Goal: Task Accomplishment & Management: Manage account settings

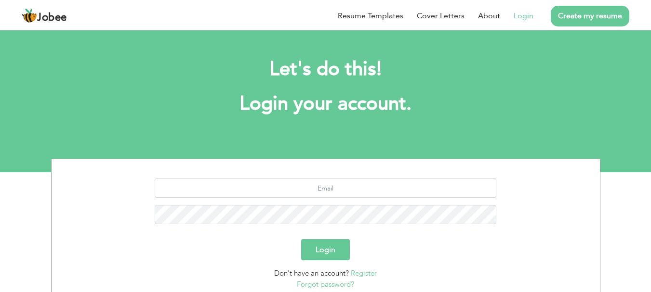
click at [526, 19] on link "Login" at bounding box center [523, 16] width 20 height 12
click at [296, 186] on input "text" at bounding box center [325, 188] width 341 height 19
click at [329, 188] on input "text" at bounding box center [325, 188] width 341 height 19
type input "Rao2hamza11.f@gmail.com"
click at [332, 263] on form "Rao2hamza11.f@gmail.com Login Don't have an account? Register Forgot password?" at bounding box center [326, 234] width 534 height 111
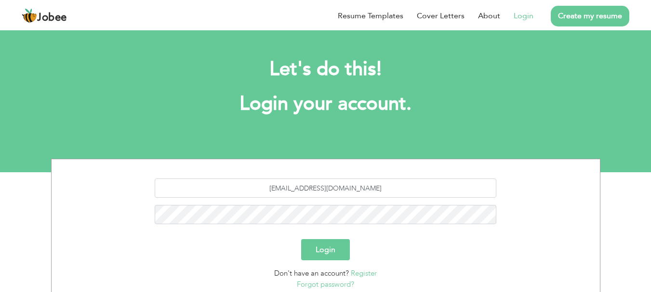
click at [332, 245] on button "Login" at bounding box center [325, 249] width 49 height 21
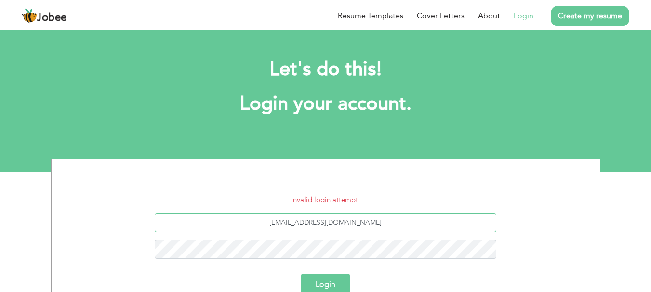
click at [333, 221] on input "[EMAIL_ADDRESS][DOMAIN_NAME]" at bounding box center [325, 222] width 341 height 19
click at [214, 241] on div "Rao2hamza11.f@gmail.com" at bounding box center [326, 239] width 534 height 53
type input "raohmz0021@gmail.com"
click at [301, 274] on button "Login" at bounding box center [325, 284] width 49 height 21
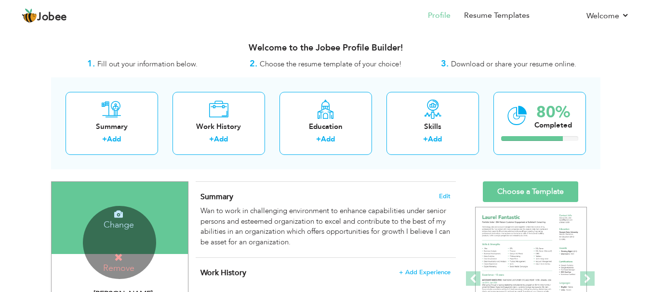
click at [116, 257] on icon at bounding box center [118, 257] width 9 height 9
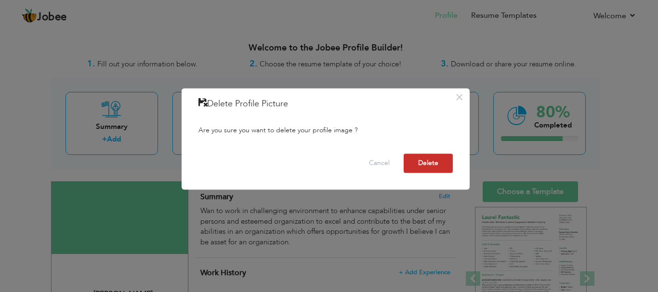
click at [441, 161] on button "Delete" at bounding box center [428, 163] width 49 height 19
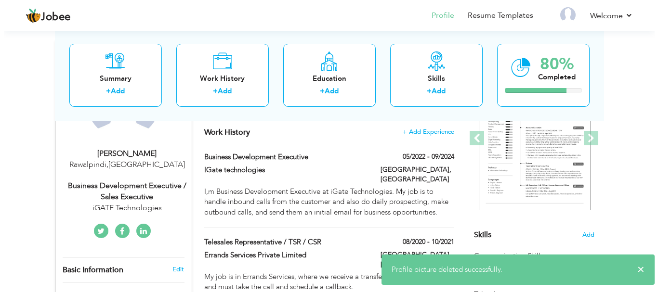
scroll to position [144, 0]
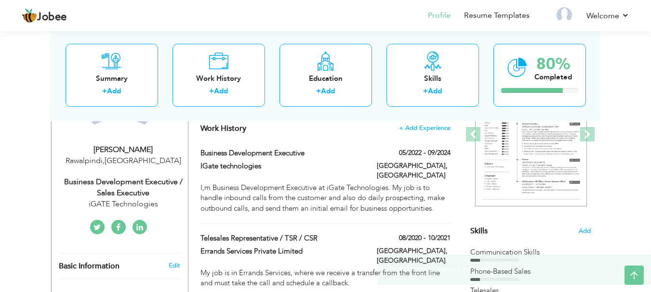
click at [133, 148] on div "Hamza Munir" at bounding box center [123, 149] width 129 height 11
type input "Hamza"
type input "Munir"
type input "03000025251"
select select "number:166"
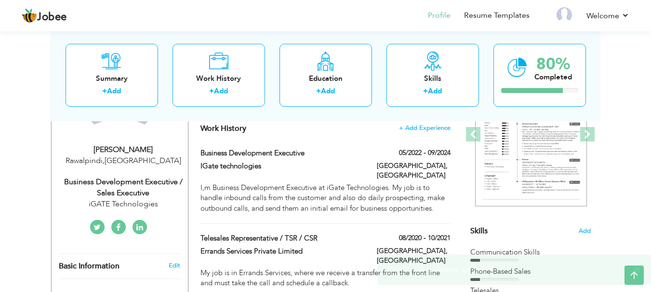
type input "Rawalpindi"
select select "number:7"
type input "iGATE Technologies"
type input "Business Development Executive / Sales Executive"
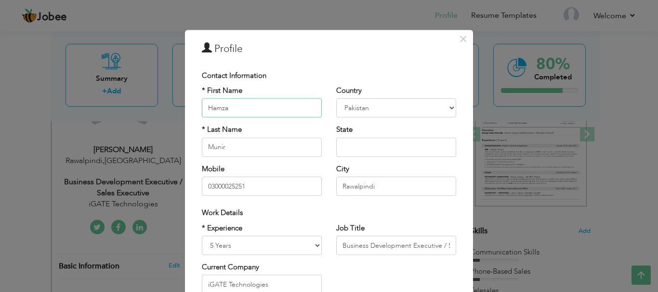
click at [274, 110] on input "Hamza" at bounding box center [262, 108] width 120 height 19
click at [228, 148] on input "Munir" at bounding box center [262, 147] width 120 height 19
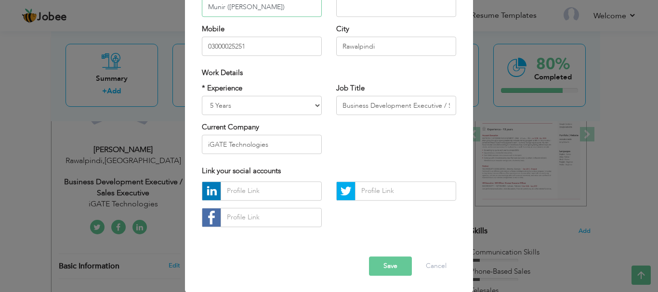
scroll to position [141, 0]
type input "Munir ([PERSON_NAME])"
click at [388, 266] on button "Save" at bounding box center [390, 265] width 43 height 19
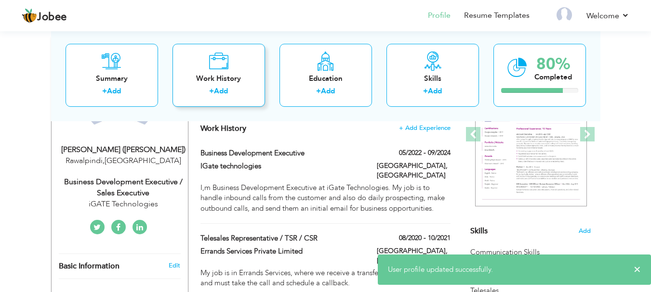
click at [227, 88] on link "Add" at bounding box center [221, 91] width 14 height 10
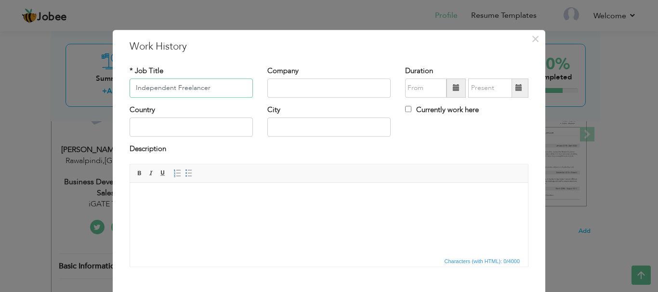
type input "Independent Freelancer"
drag, startPoint x: 172, startPoint y: 88, endPoint x: 95, endPoint y: 88, distance: 77.1
click at [95, 88] on div "× Work History * Job Title Independent Freelancer Company Duration City" at bounding box center [329, 146] width 658 height 292
click at [319, 79] on input "text" at bounding box center [328, 88] width 123 height 19
type input "Multiple"
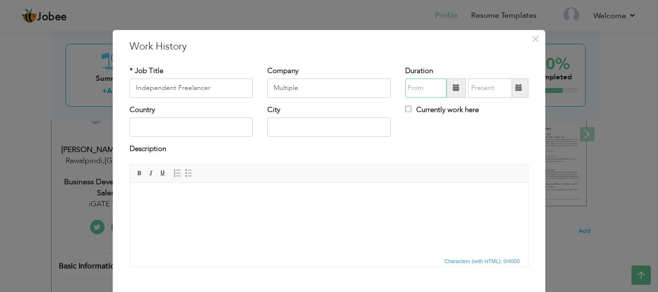
type input "08/2025"
click at [417, 87] on input "08/2025" at bounding box center [425, 88] width 41 height 19
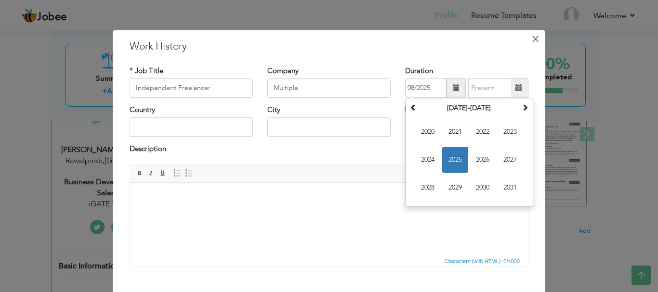
click at [532, 39] on span "×" at bounding box center [535, 38] width 8 height 17
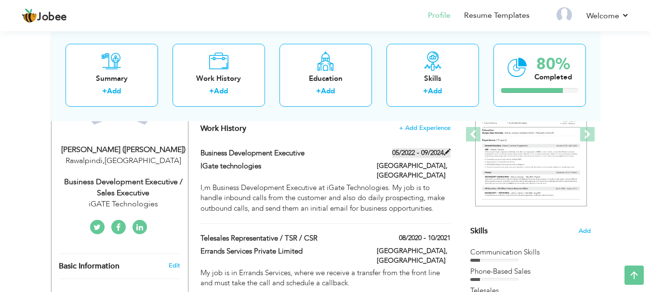
click at [406, 153] on label "05/2022 - 09/2024" at bounding box center [421, 153] width 58 height 10
type input "Business Development Executive"
type input "IGate technologies"
type input "05/2022"
type input "09/2024"
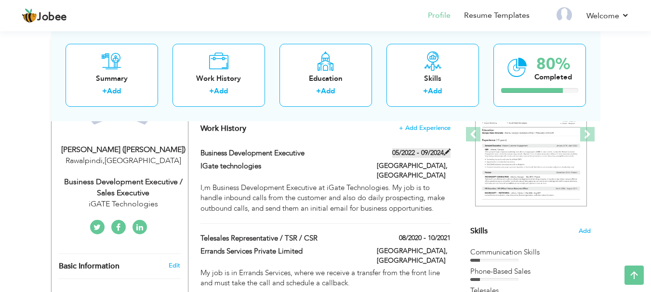
type input "[GEOGRAPHIC_DATA]"
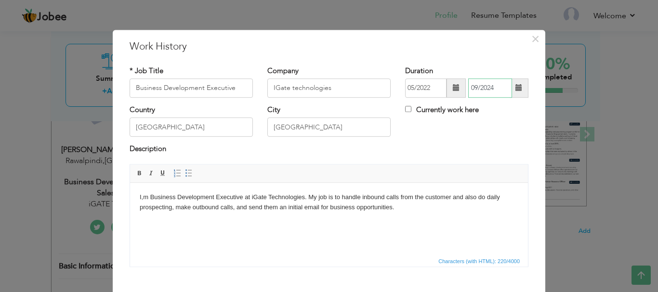
click at [485, 90] on input "09/2024" at bounding box center [490, 88] width 44 height 19
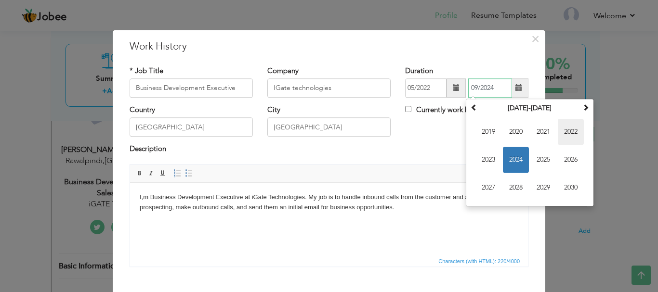
click at [562, 132] on span "2022" at bounding box center [571, 132] width 26 height 26
click at [567, 189] on span "Dec" at bounding box center [571, 188] width 26 height 26
type input "12/2022"
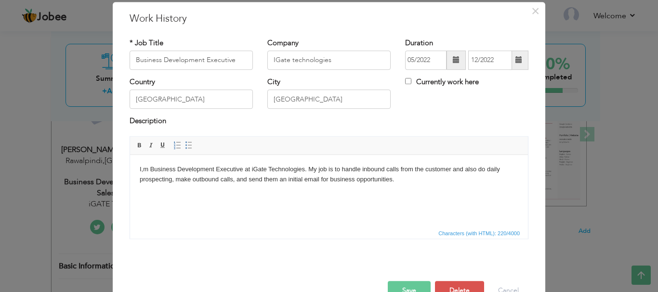
scroll to position [53, 0]
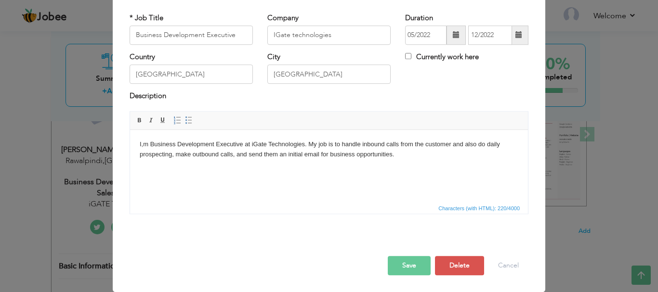
click at [419, 265] on button "Save" at bounding box center [409, 265] width 43 height 19
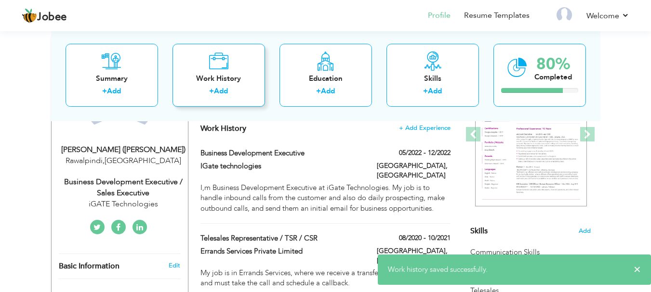
click at [229, 91] on div "+ Add" at bounding box center [218, 92] width 77 height 13
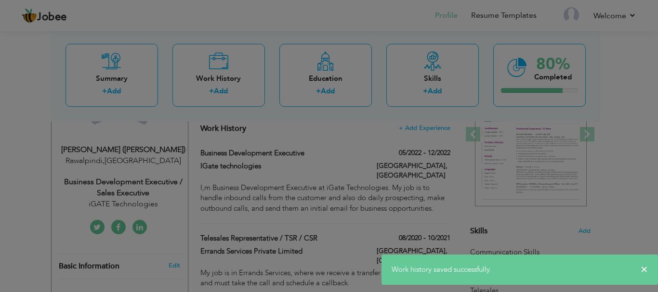
scroll to position [0, 0]
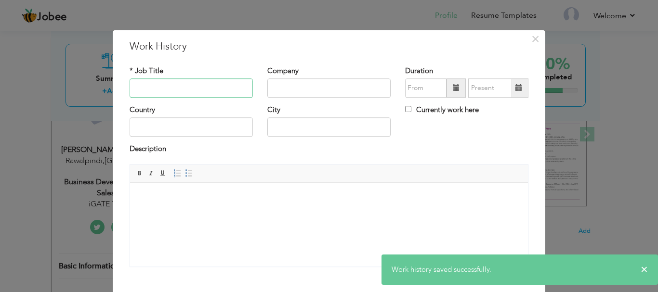
click at [211, 85] on input "text" at bounding box center [191, 88] width 123 height 19
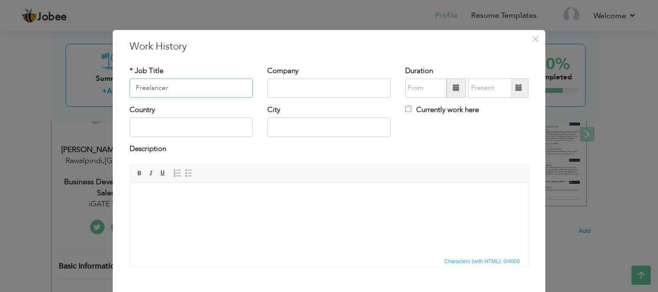
type input "Freelancer"
type input "Independent"
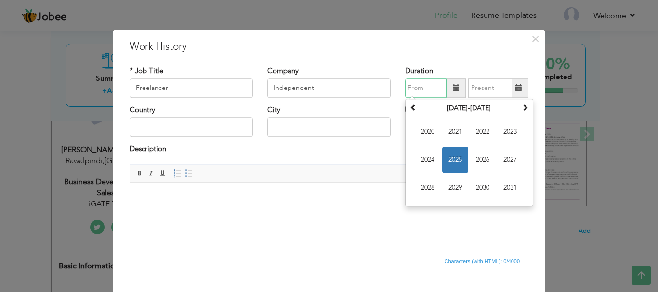
click at [428, 87] on input "text" at bounding box center [425, 88] width 41 height 19
click at [507, 132] on span "2023" at bounding box center [510, 132] width 26 height 26
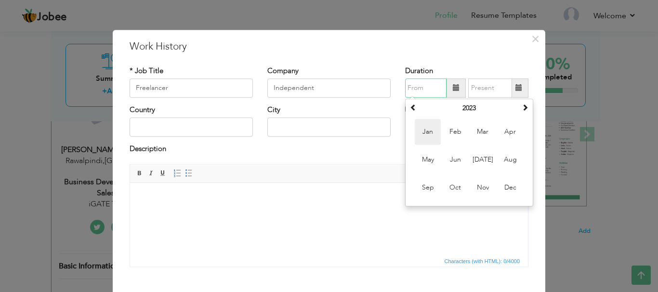
click at [426, 129] on span "Jan" at bounding box center [428, 132] width 26 height 26
type input "01/2023"
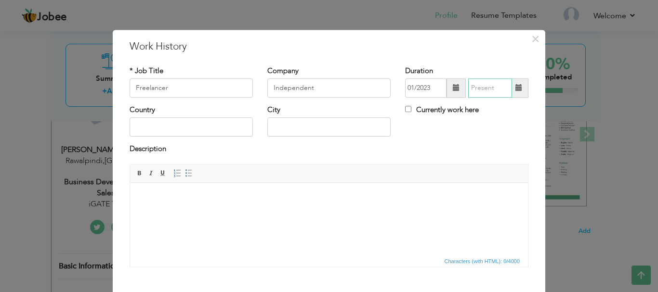
click at [481, 91] on input "text" at bounding box center [490, 88] width 44 height 19
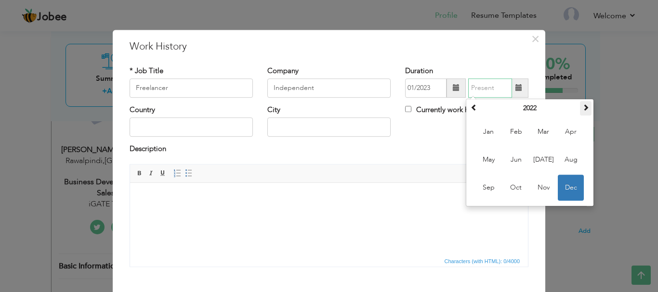
click at [580, 109] on th at bounding box center [586, 108] width 12 height 14
click at [580, 108] on th at bounding box center [586, 108] width 12 height 14
click at [562, 163] on span "Aug" at bounding box center [571, 160] width 26 height 26
type input "08/2025"
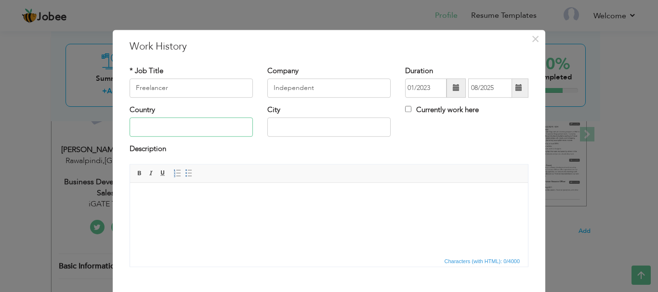
click at [187, 118] on input "text" at bounding box center [191, 127] width 123 height 19
type input "[GEOGRAPHIC_DATA]"
type input "Rawalpindi"
click at [431, 105] on label "Currently work here" at bounding box center [442, 110] width 74 height 10
click at [411, 106] on input "Currently work here" at bounding box center [408, 109] width 6 height 6
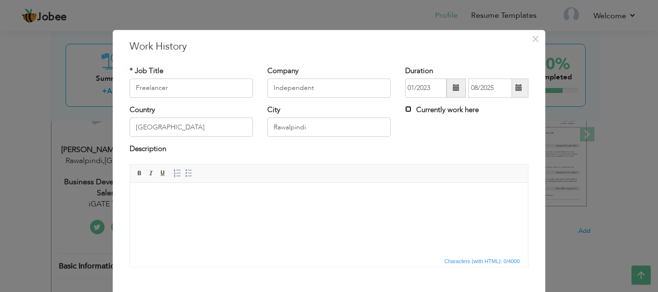
checkbox input "true"
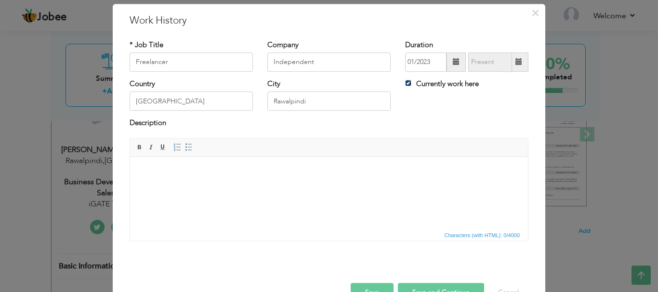
scroll to position [48, 0]
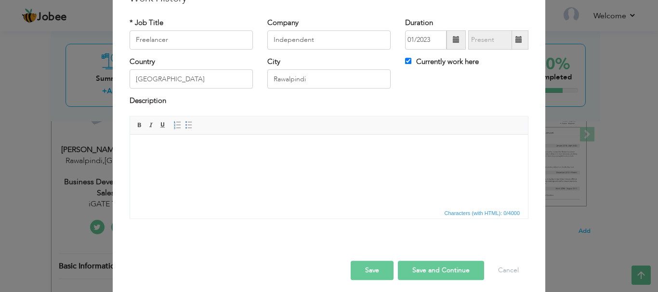
click at [160, 151] on body at bounding box center [329, 149] width 379 height 10
click at [233, 164] on html at bounding box center [329, 148] width 398 height 29
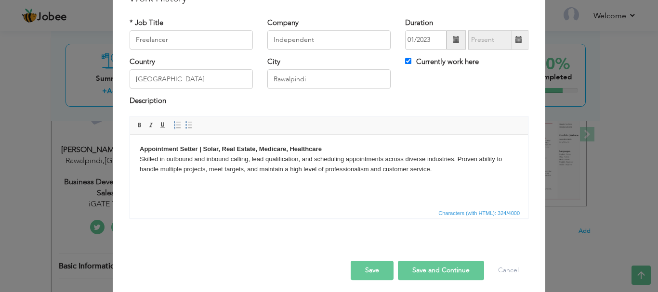
click at [343, 146] on body "Appointment Setter | Solar, Real Estate, Medicare, Healthcare Skilled in outbou…" at bounding box center [329, 159] width 379 height 30
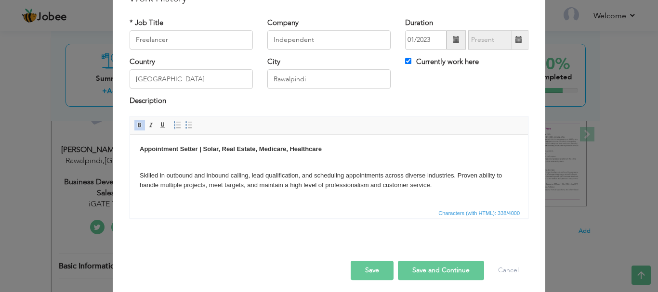
click at [426, 268] on button "Save and Continue" at bounding box center [441, 270] width 86 height 19
checkbox input "false"
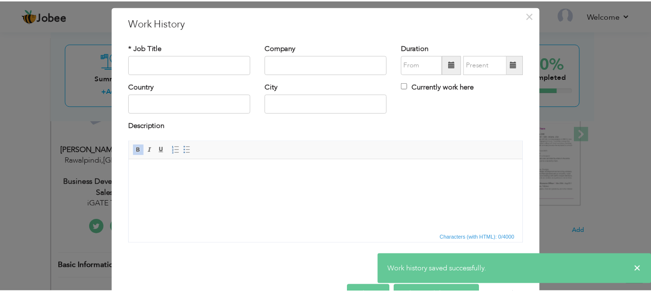
scroll to position [0, 0]
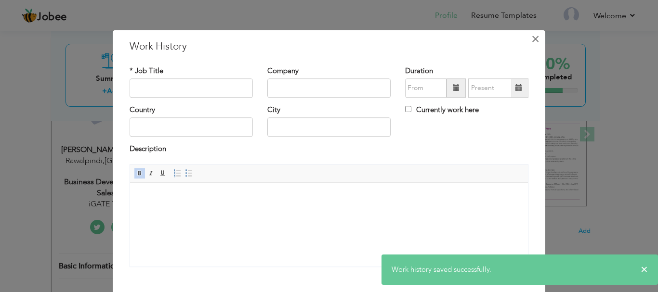
click at [533, 40] on span "×" at bounding box center [535, 38] width 8 height 17
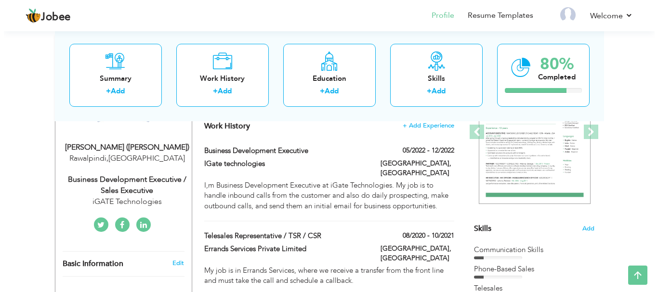
scroll to position [144, 0]
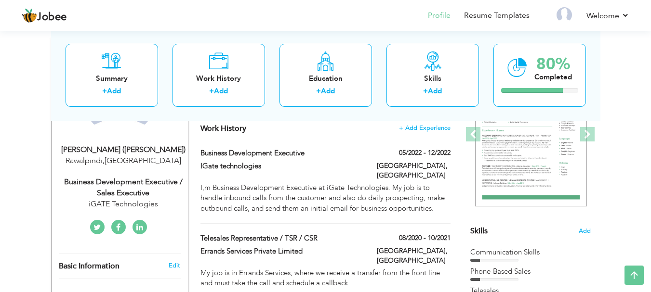
click at [144, 199] on div "iGATE Technologies" at bounding box center [123, 204] width 129 height 11
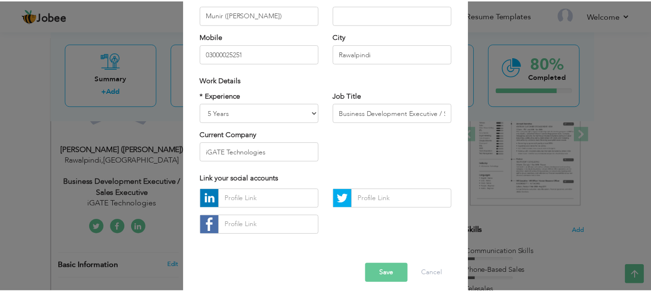
scroll to position [141, 0]
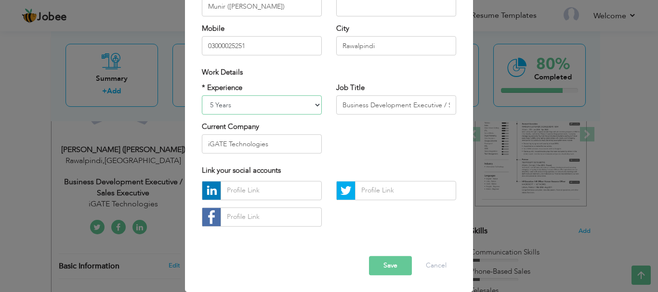
click at [251, 106] on select "Entry Level Less than 1 Year 1 Year 2 Years 3 Years 4 Years 5 Years 6 Years 7 Y…" at bounding box center [262, 104] width 120 height 19
select select "number:10"
click at [202, 95] on select "Entry Level Less than 1 Year 1 Year 2 Years 3 Years 4 Years 5 Years 6 Years 7 Y…" at bounding box center [262, 104] width 120 height 19
click at [365, 108] on input "Business Development Executive / Sales Executive" at bounding box center [396, 104] width 120 height 19
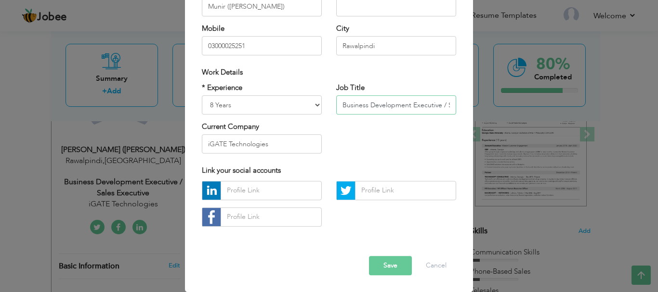
click at [365, 108] on input "Business Development Executive / Sales Executive" at bounding box center [396, 104] width 120 height 19
type input "Independent Freelancer"
click at [256, 145] on input "iGATE Technologies" at bounding box center [262, 144] width 120 height 19
click at [256, 144] on input "iGATE Technologies" at bounding box center [262, 144] width 120 height 19
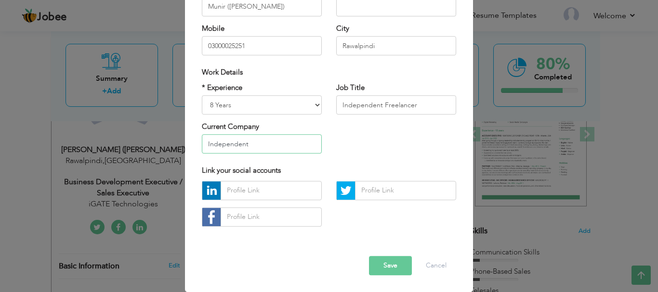
type input "Independent"
click at [386, 267] on button "Save" at bounding box center [390, 265] width 43 height 19
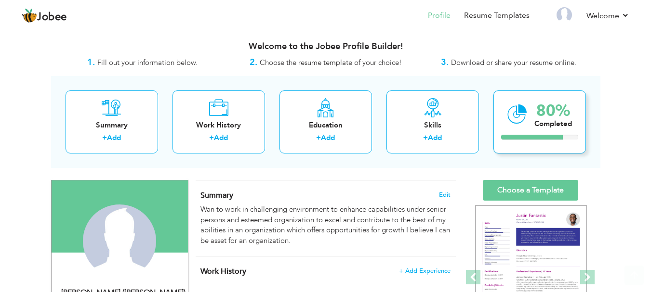
scroll to position [0, 0]
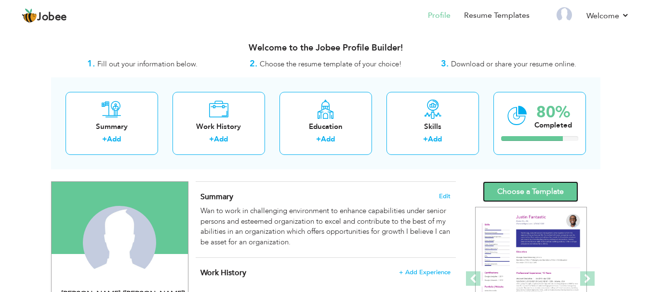
click at [528, 189] on link "Choose a Template" at bounding box center [530, 192] width 95 height 21
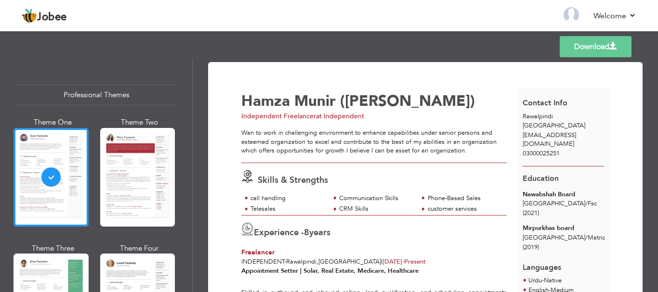
click at [585, 47] on link "Download" at bounding box center [596, 46] width 72 height 21
